Goal: Task Accomplishment & Management: Manage account settings

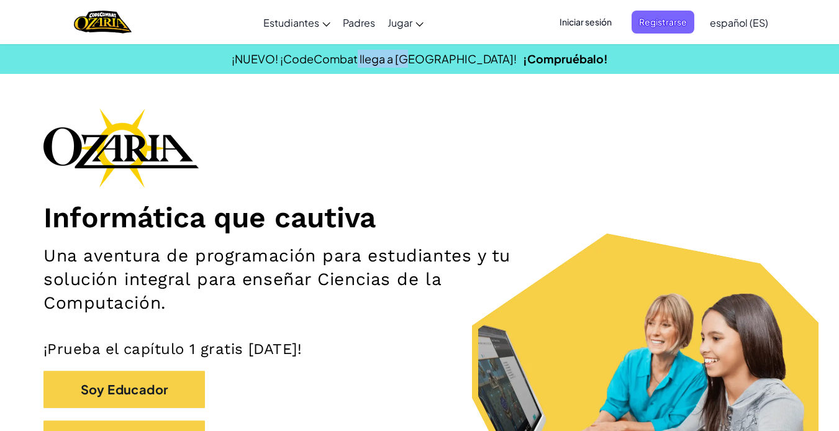
drag, startPoint x: 399, startPoint y: 60, endPoint x: 463, endPoint y: 71, distance: 65.0
click at [463, 71] on section "¡NUEVO! ¡CodeCombat llega a [GEOGRAPHIC_DATA]! ¡Compruébalo!" at bounding box center [419, 58] width 839 height 30
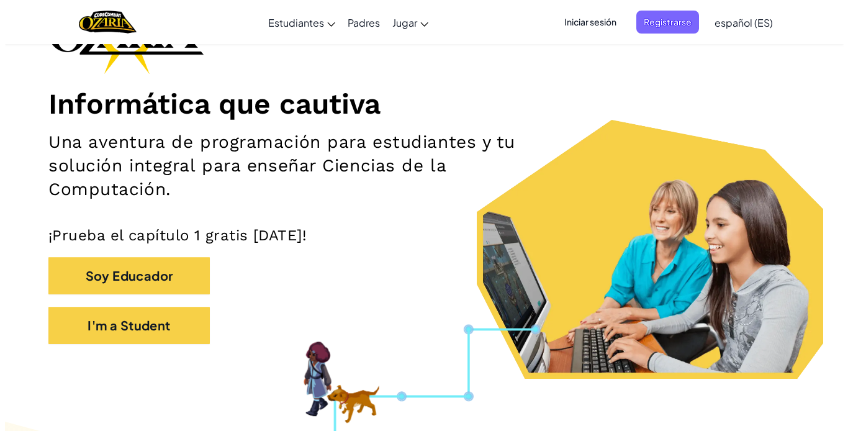
scroll to position [114, 0]
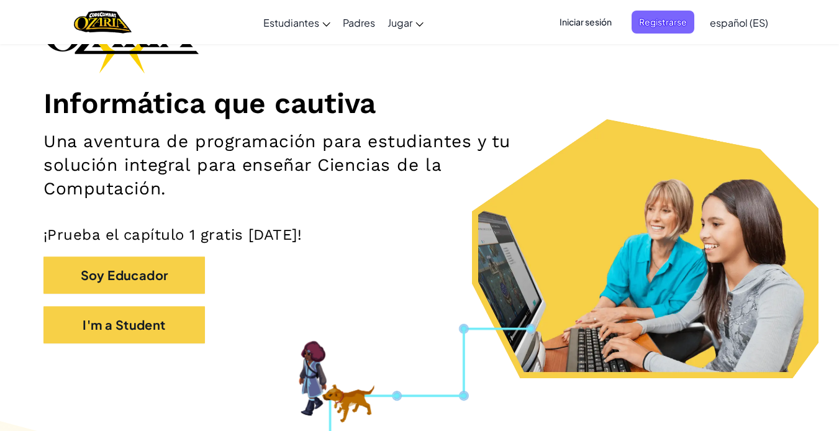
click at [599, 20] on span "Iniciar sesión" at bounding box center [585, 22] width 67 height 23
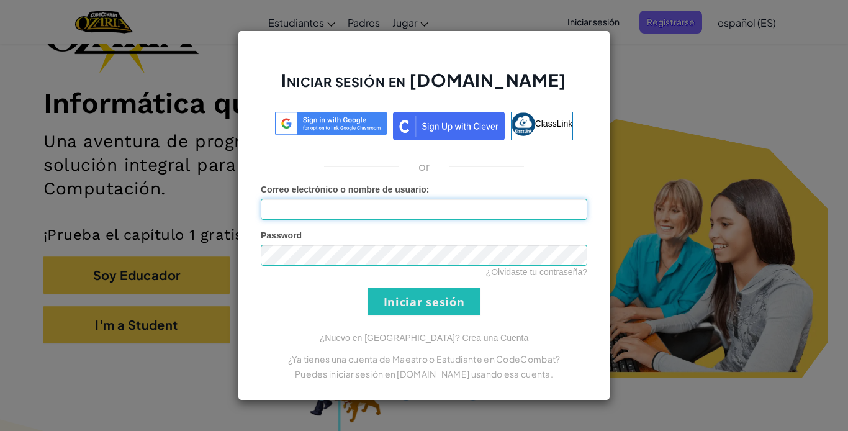
type input "Vic100110"
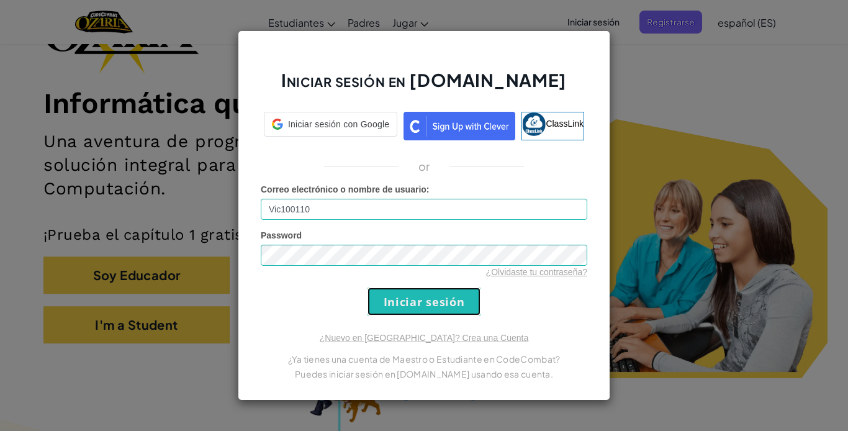
click at [431, 308] on input "Iniciar sesión" at bounding box center [423, 301] width 113 height 28
